Goal: Understand process/instructions: Learn about a topic

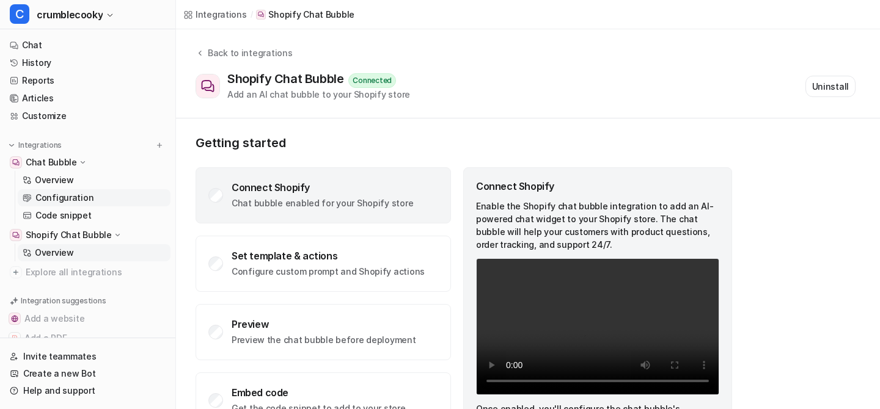
scroll to position [71, 0]
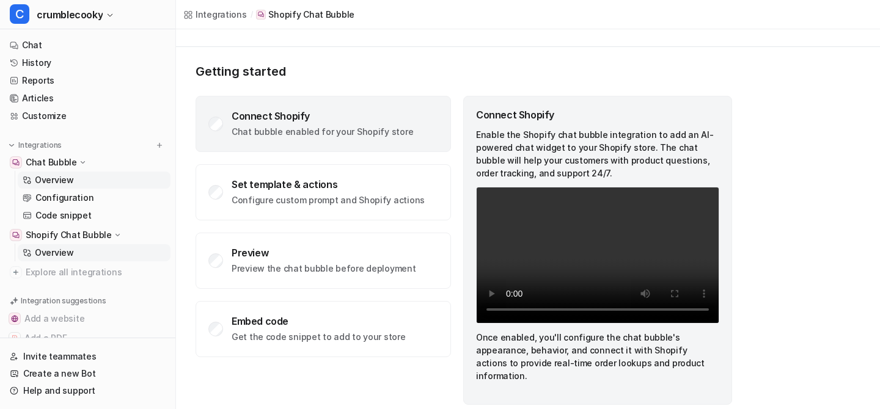
click at [67, 173] on link "Overview" at bounding box center [94, 180] width 153 height 17
click at [62, 190] on link "Configuration" at bounding box center [94, 197] width 153 height 17
click at [69, 178] on p "Overview" at bounding box center [54, 180] width 39 height 12
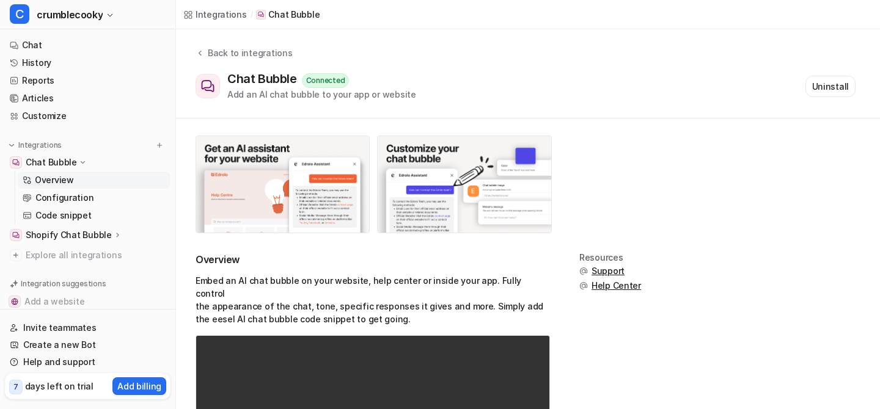
click at [96, 194] on link "Configuration" at bounding box center [94, 197] width 153 height 17
